Goal: Communication & Community: Answer question/provide support

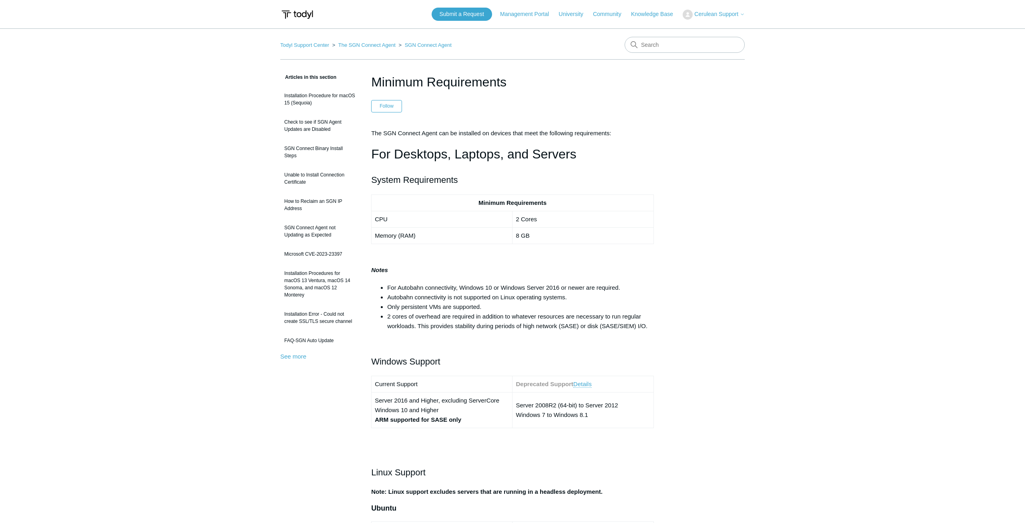
drag, startPoint x: 265, startPoint y: 331, endPoint x: 186, endPoint y: -34, distance: 373.9
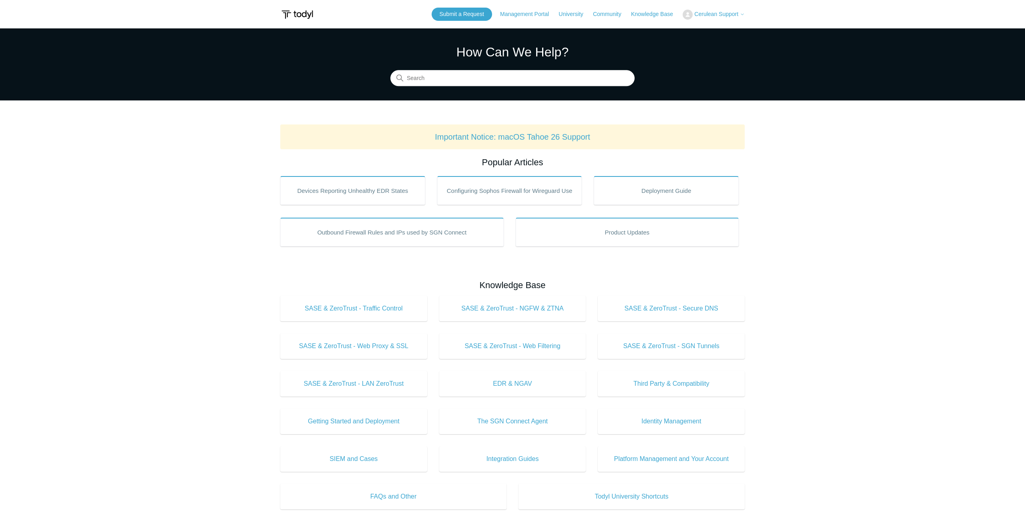
click at [694, 12] on button "Cerulean Support" at bounding box center [713, 15] width 62 height 10
click at [710, 30] on link "My Support Requests" at bounding box center [722, 31] width 78 height 14
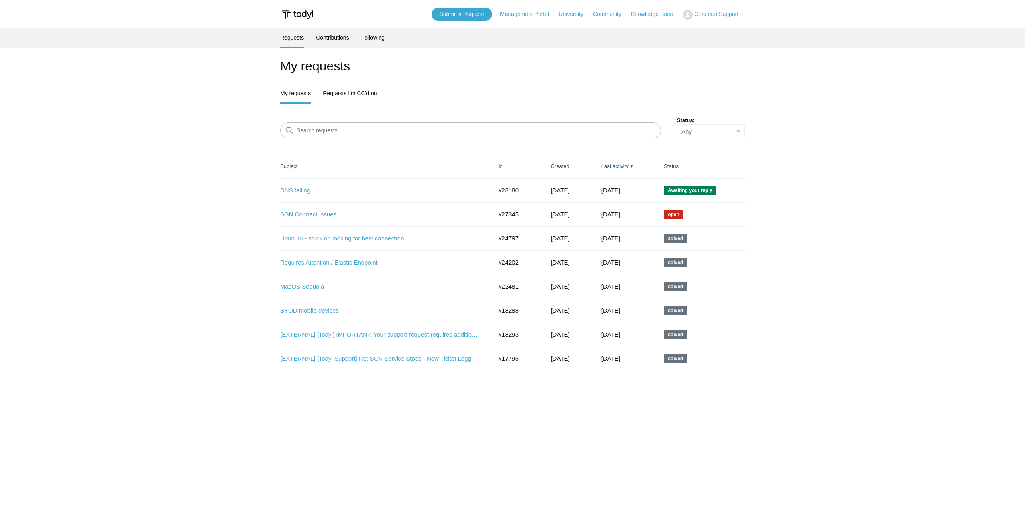
click at [303, 191] on link "DNS failing" at bounding box center [380, 190] width 200 height 9
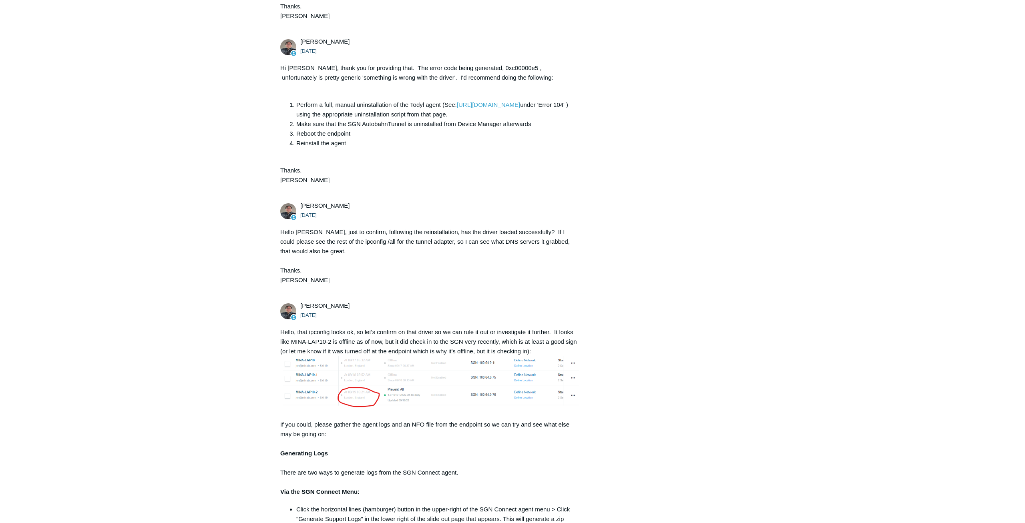
scroll to position [2132, 0]
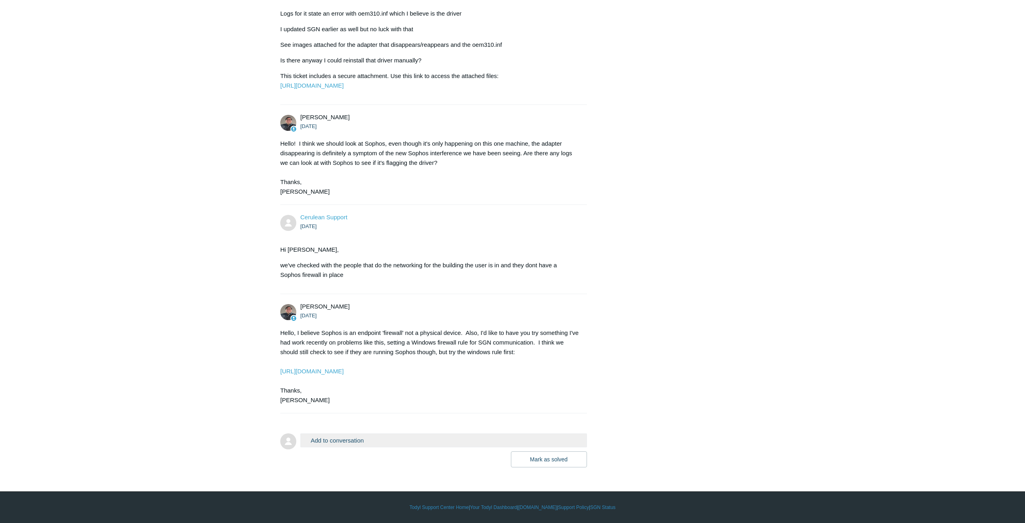
drag, startPoint x: 401, startPoint y: 341, endPoint x: 427, endPoint y: 541, distance: 201.8
click at [373, 435] on button "Add to conversation" at bounding box center [443, 440] width 287 height 14
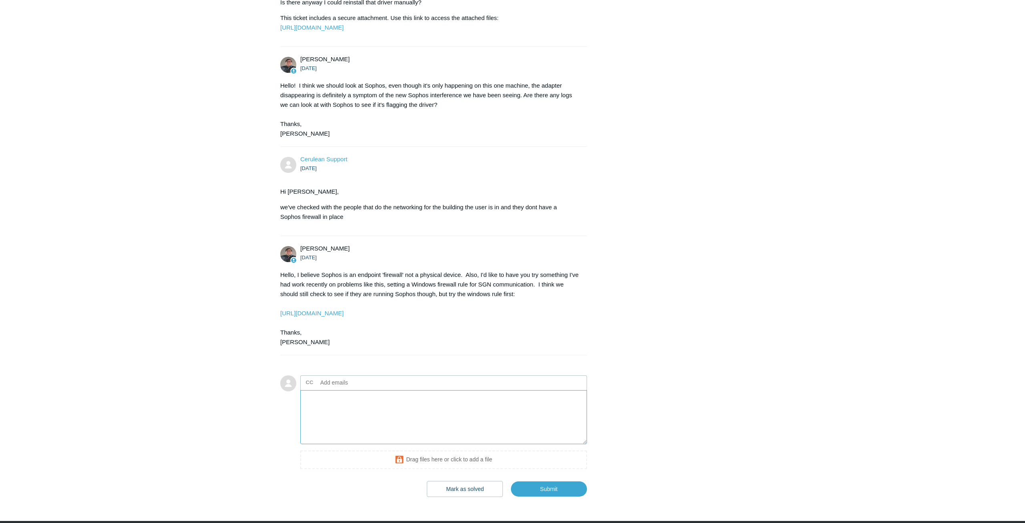
click at [374, 444] on textarea "Add your reply" at bounding box center [443, 417] width 287 height 54
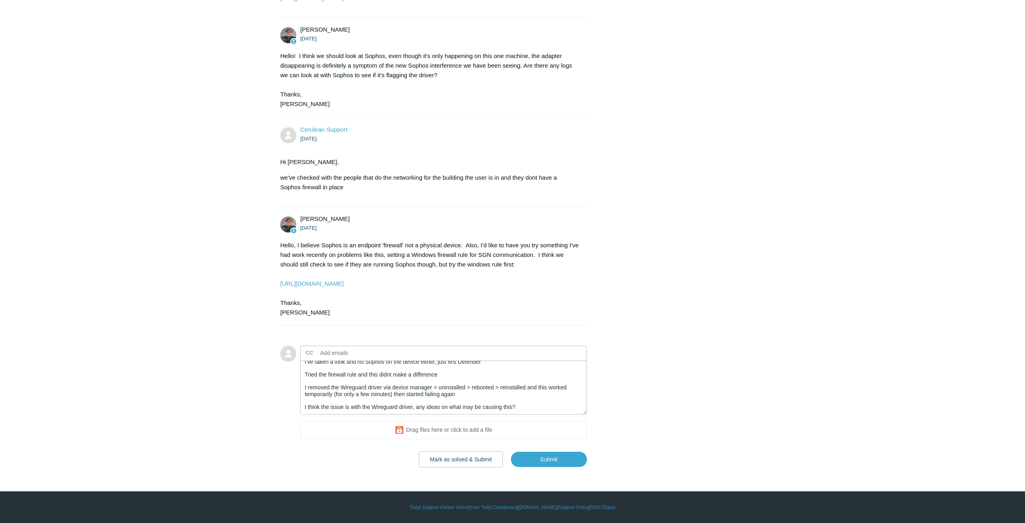
scroll to position [2215, 0]
click at [318, 411] on textarea "Hi Matt, I've taken a look and no Sophos on the device either, just MS Defender…" at bounding box center [443, 388] width 287 height 54
paste textarea "Device SWD\WireGuard\{D28F4DEE-2CA6-4E75-85F9-D9EF88882C67} had a problem start…"
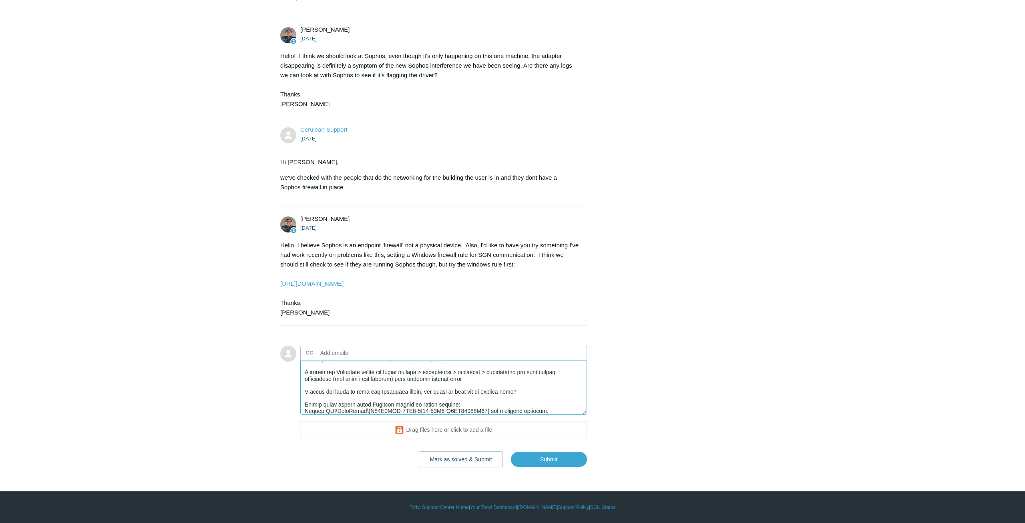
scroll to position [344, 0]
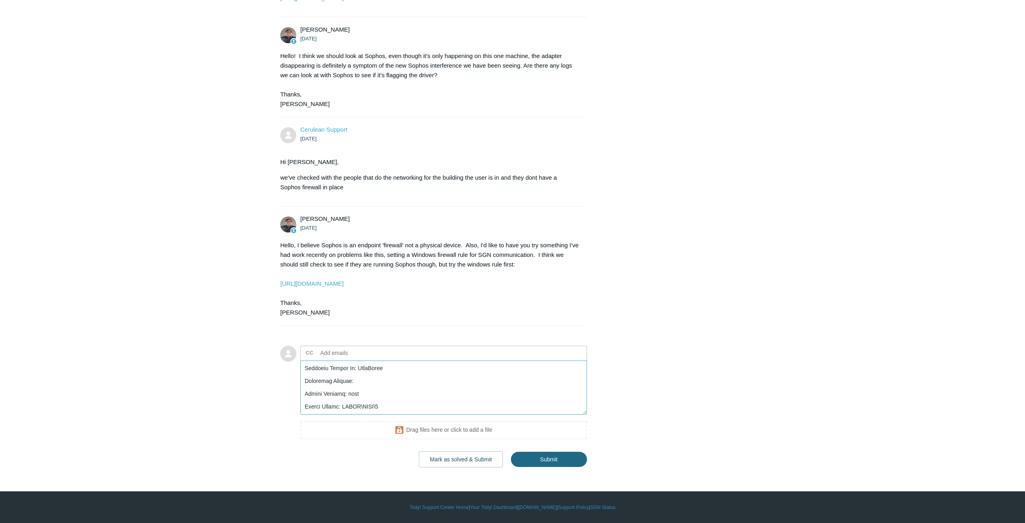
type textarea "Hi Matt, I've taken a look and no Sophos on the device either, just MS Defender…"
click at [546, 458] on input "Submit" at bounding box center [549, 459] width 76 height 16
